Goal: Find specific page/section: Find specific page/section

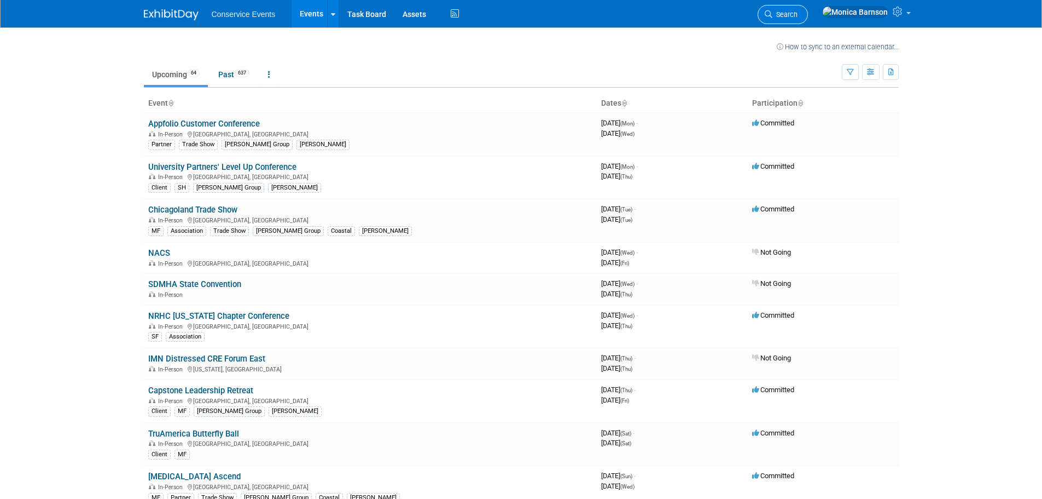
click at [798, 11] on span "Search" at bounding box center [785, 14] width 25 height 8
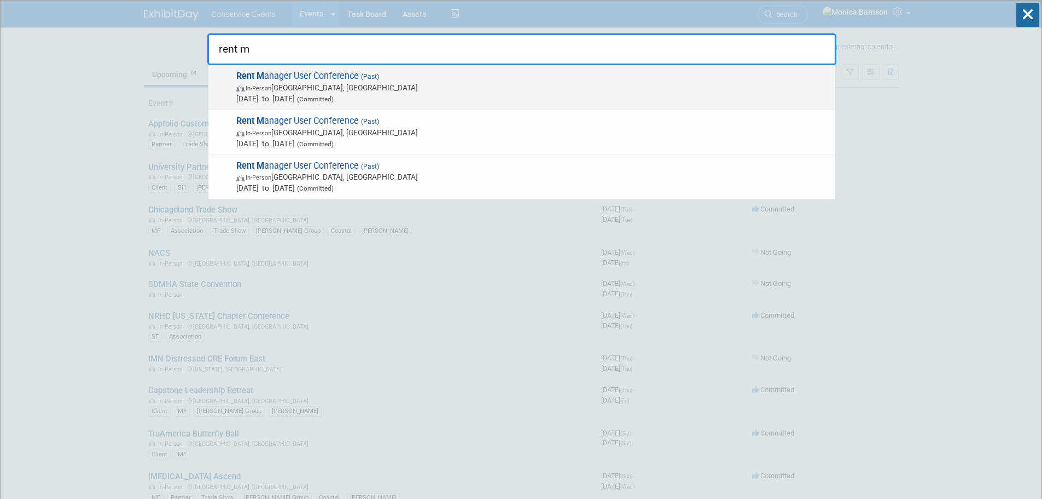
type input "rent m"
click at [428, 82] on span "In-Person Chula Vista, CA" at bounding box center [533, 87] width 594 height 11
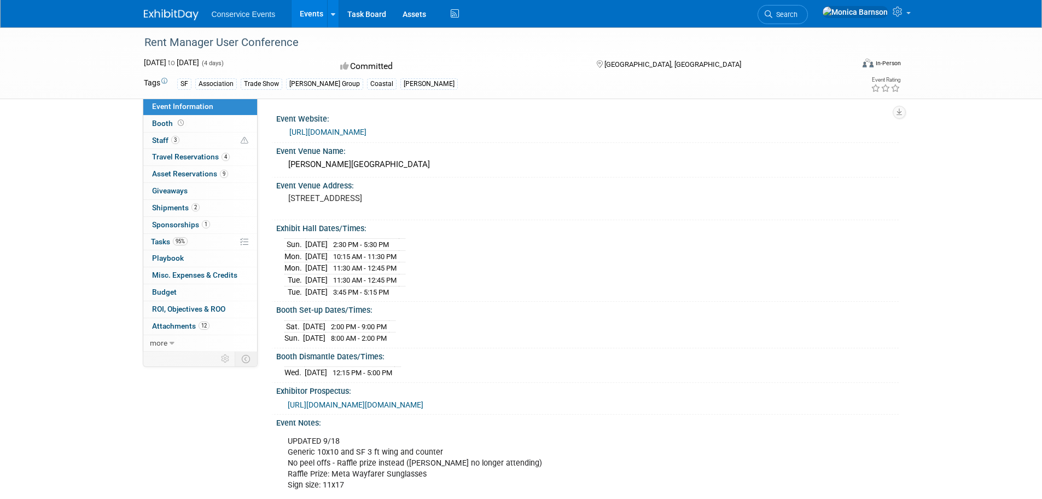
click at [655, 10] on div "Conservice Events Events Recently Viewed Events: Rent Manager User Conference C…" at bounding box center [521, 13] width 755 height 27
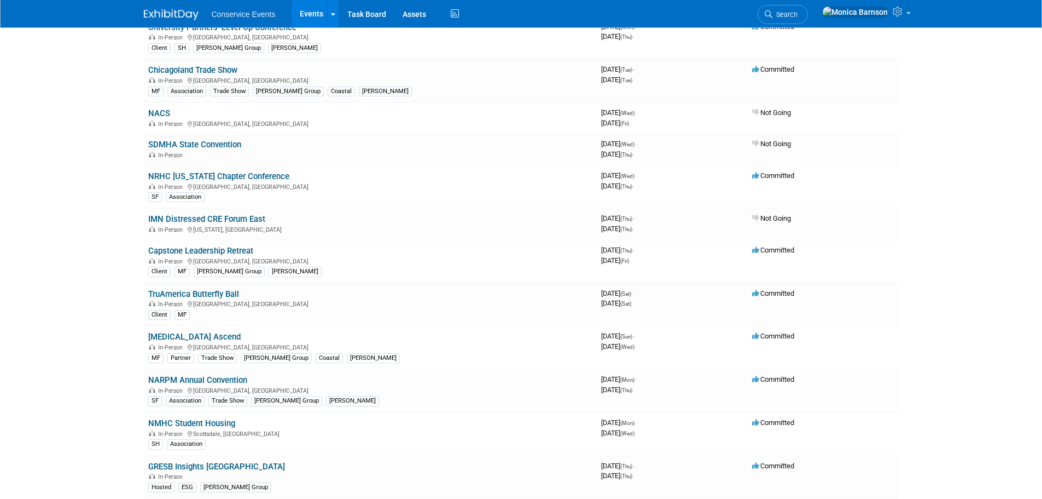
scroll to position [164, 0]
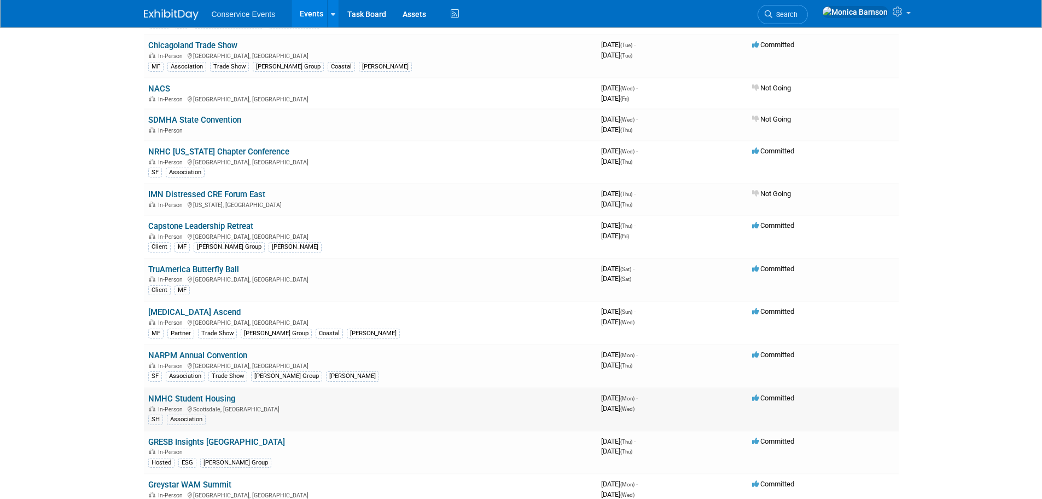
click at [200, 399] on link "NMHC Student Housing" at bounding box center [191, 398] width 87 height 10
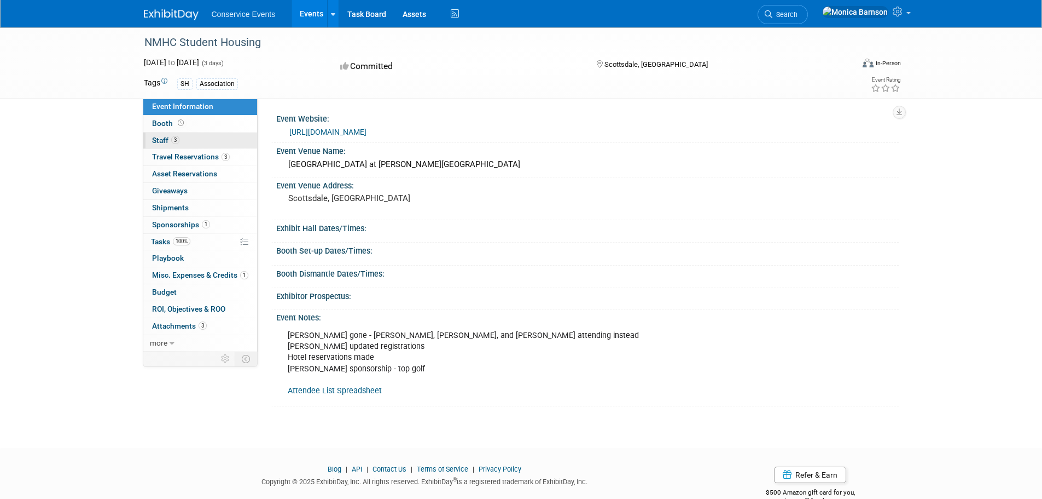
click at [213, 136] on link "3 Staff 3" at bounding box center [200, 140] width 114 height 16
